Goal: Information Seeking & Learning: Learn about a topic

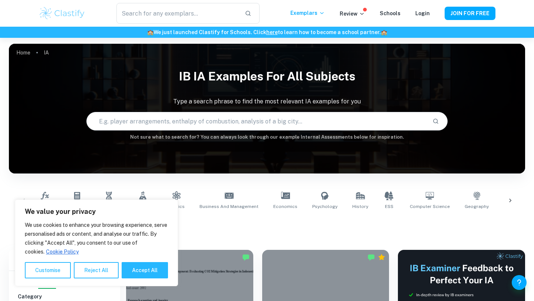
click at [155, 122] on input "text" at bounding box center [257, 121] width 340 height 21
type input "business management"
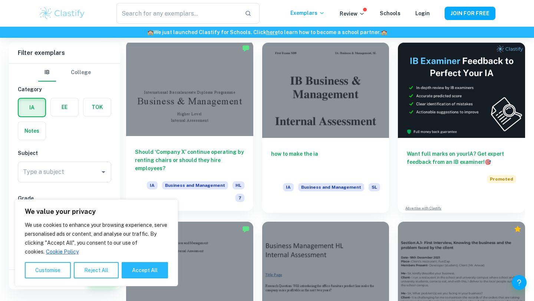
scroll to position [212, 0]
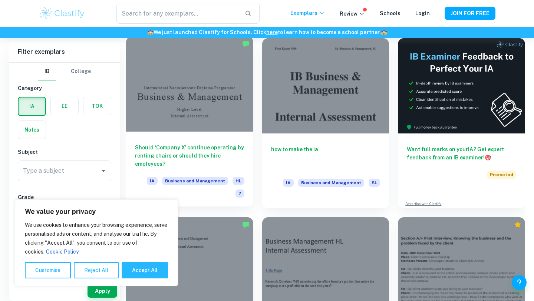
click at [221, 142] on div "Should ‘Company X’ continue operating by renting chairs or should they hire emp…" at bounding box center [189, 169] width 127 height 75
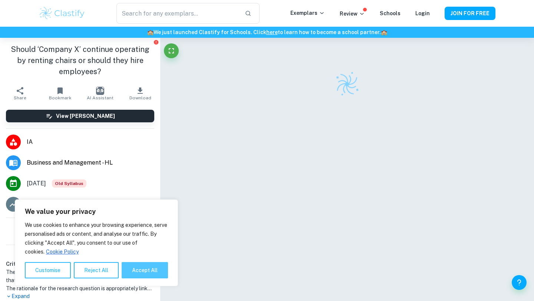
click at [153, 272] on button "Accept All" at bounding box center [145, 270] width 46 height 16
checkbox input "true"
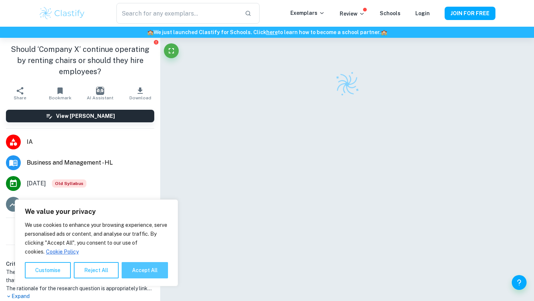
checkbox input "true"
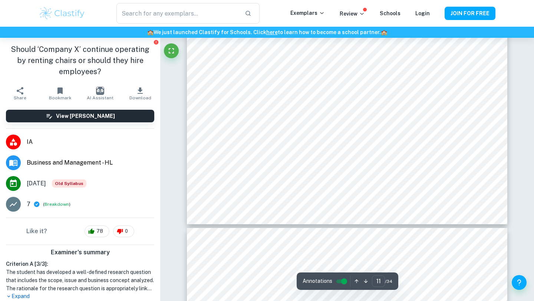
type input "10"
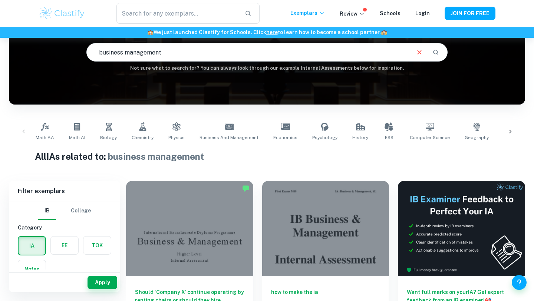
scroll to position [143, 0]
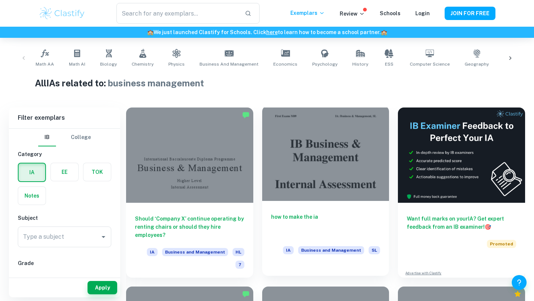
click at [294, 212] on div "how to make the ia IA Business and Management SL" at bounding box center [325, 234] width 127 height 67
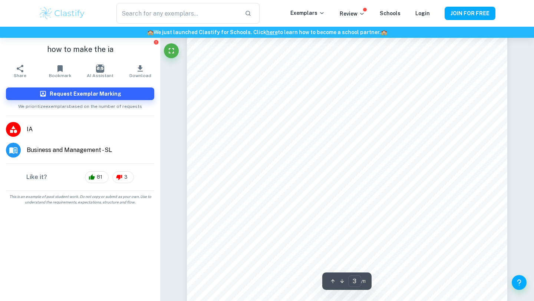
scroll to position [1046, 0]
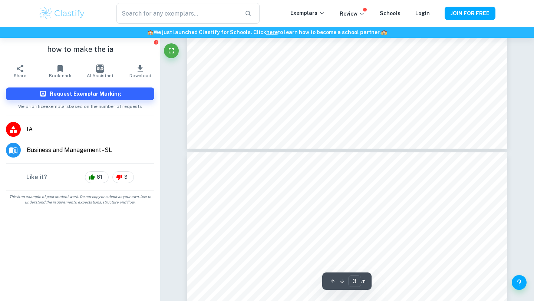
type input "4"
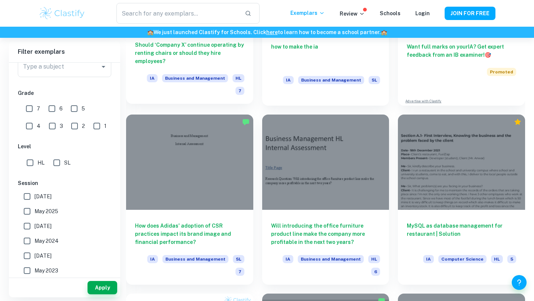
scroll to position [317, 0]
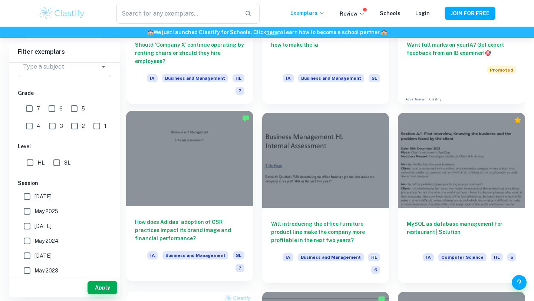
click at [185, 157] on div at bounding box center [189, 158] width 127 height 95
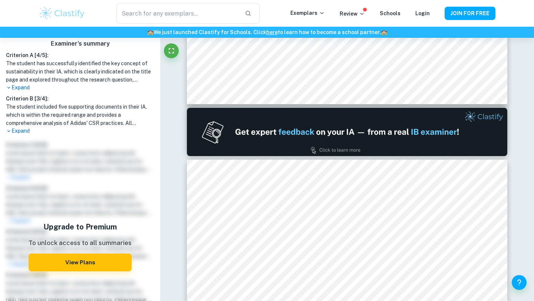
scroll to position [210, 0]
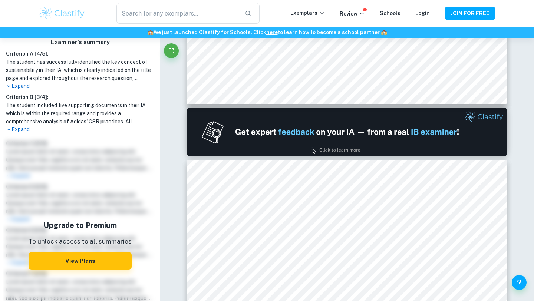
click at [26, 86] on p "Expand" at bounding box center [80, 86] width 148 height 8
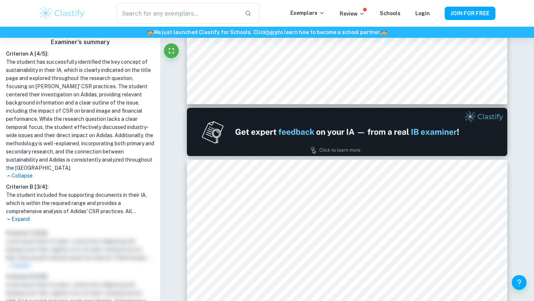
click at [19, 216] on p "Expand" at bounding box center [80, 220] width 148 height 8
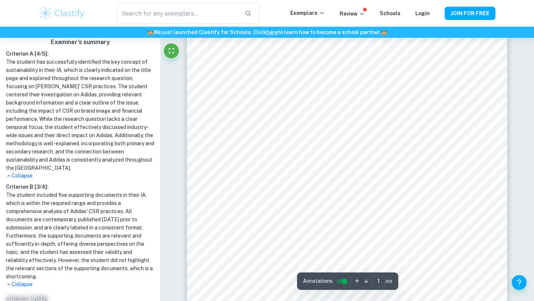
scroll to position [0, 0]
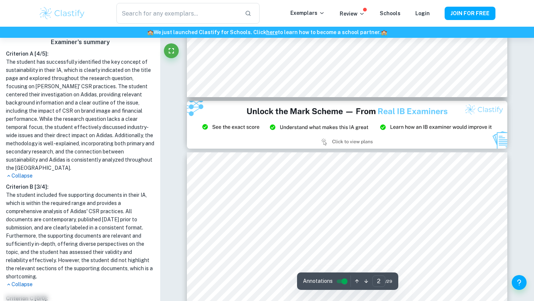
type input "3"
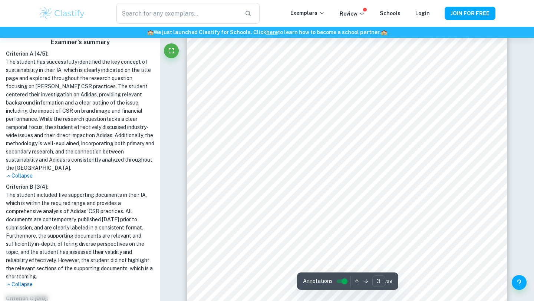
scroll to position [1023, 0]
